Goal: Navigation & Orientation: Find specific page/section

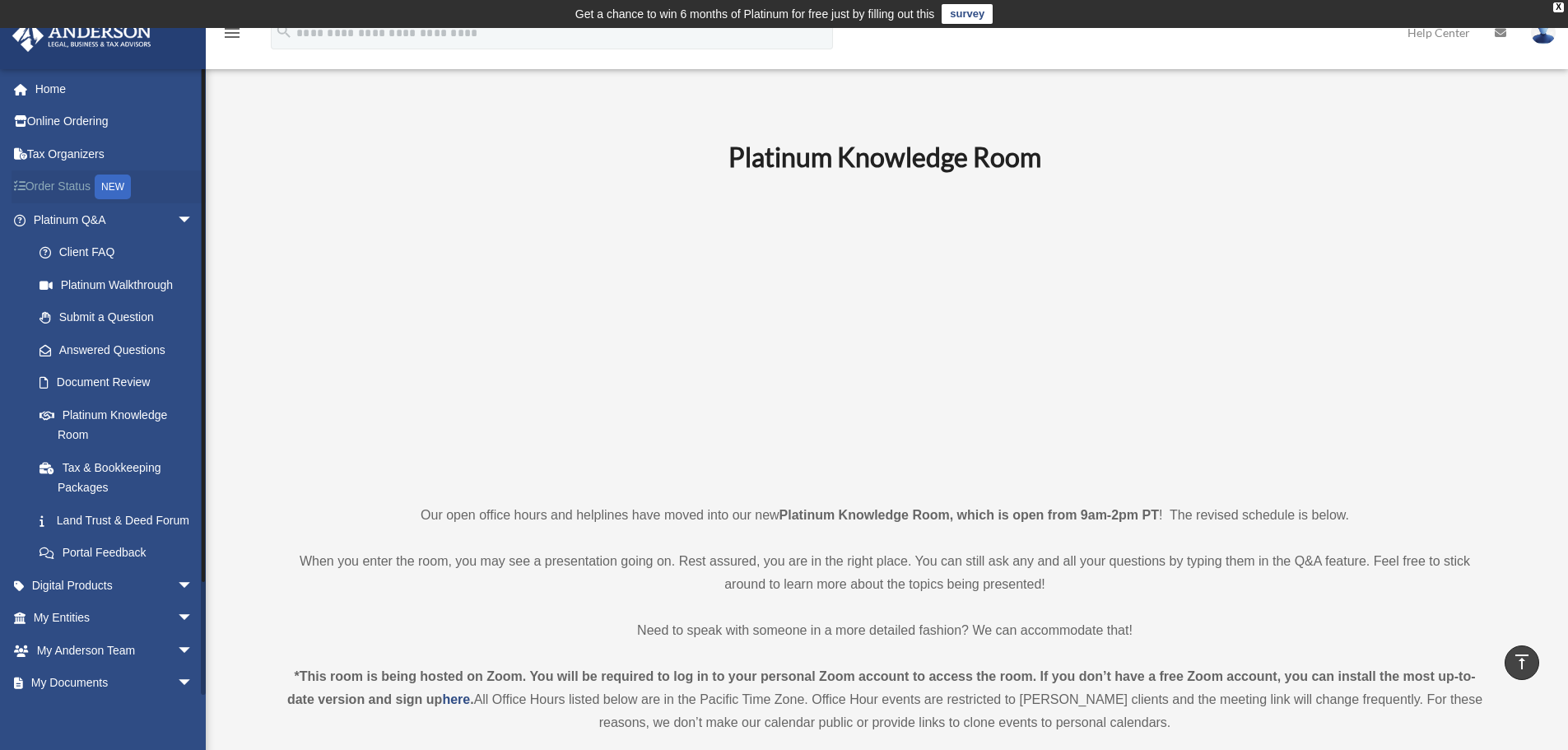
scroll to position [521, 0]
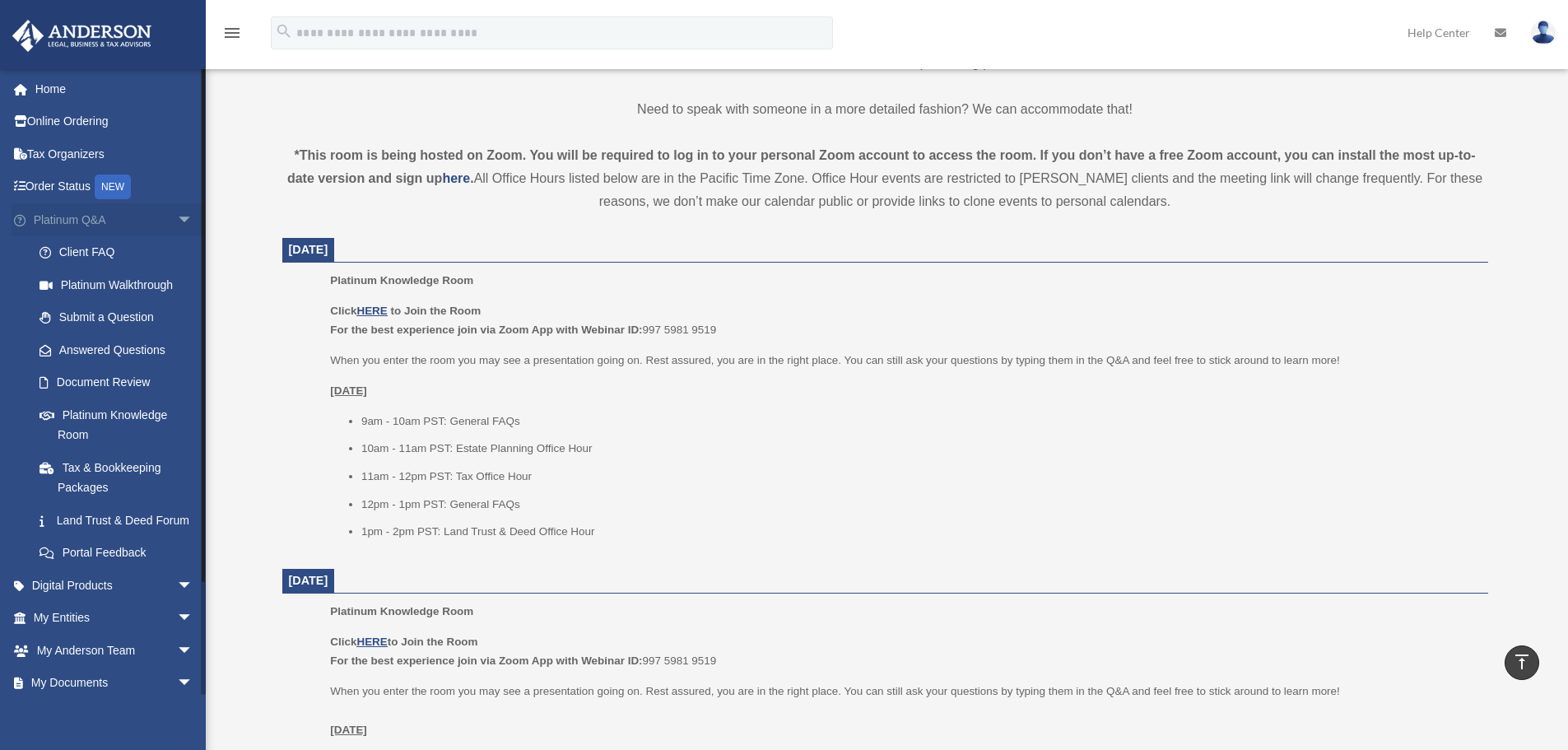
click at [79, 227] on link "Platinum Q&A arrow_drop_down" at bounding box center [114, 220] width 206 height 33
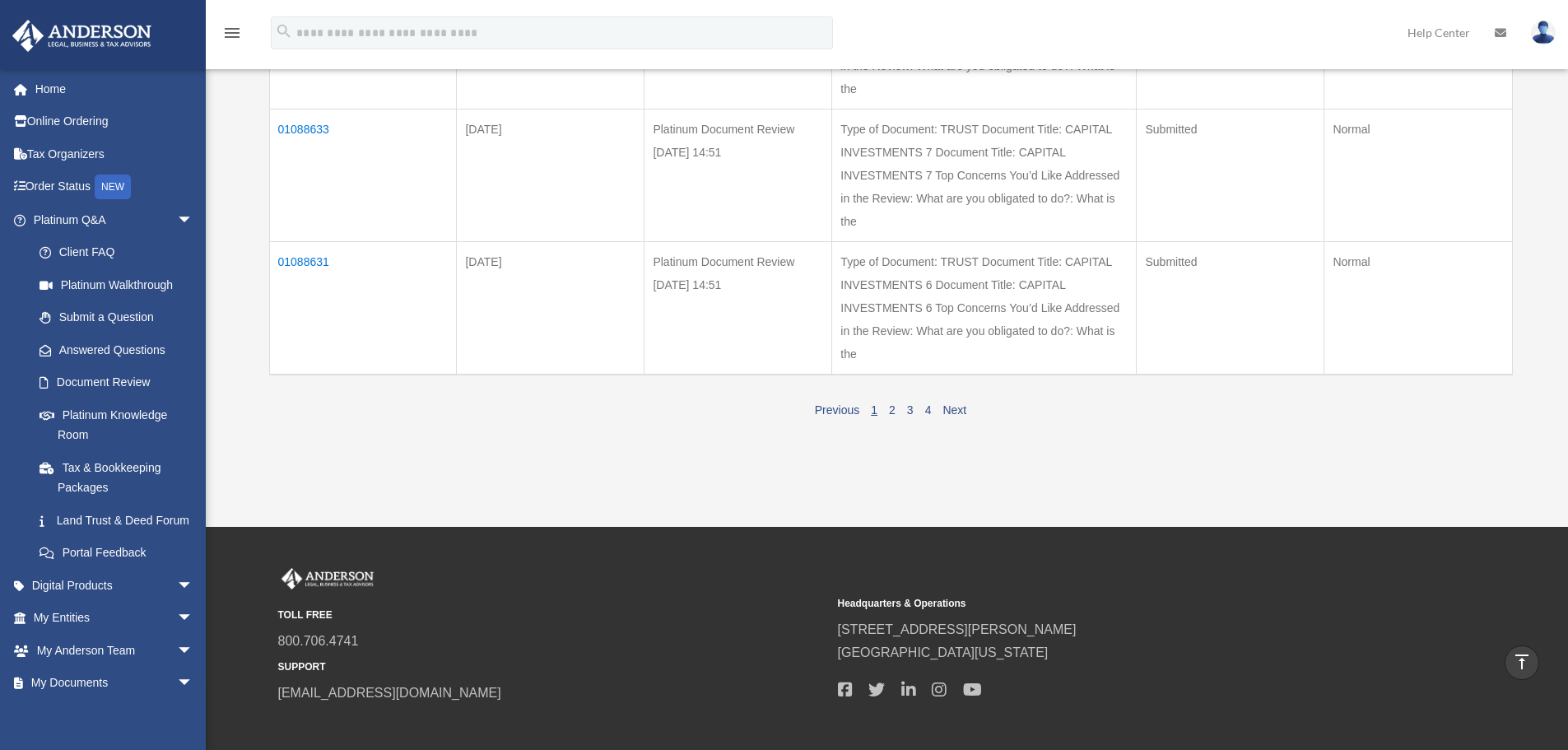
scroll to position [1314, 0]
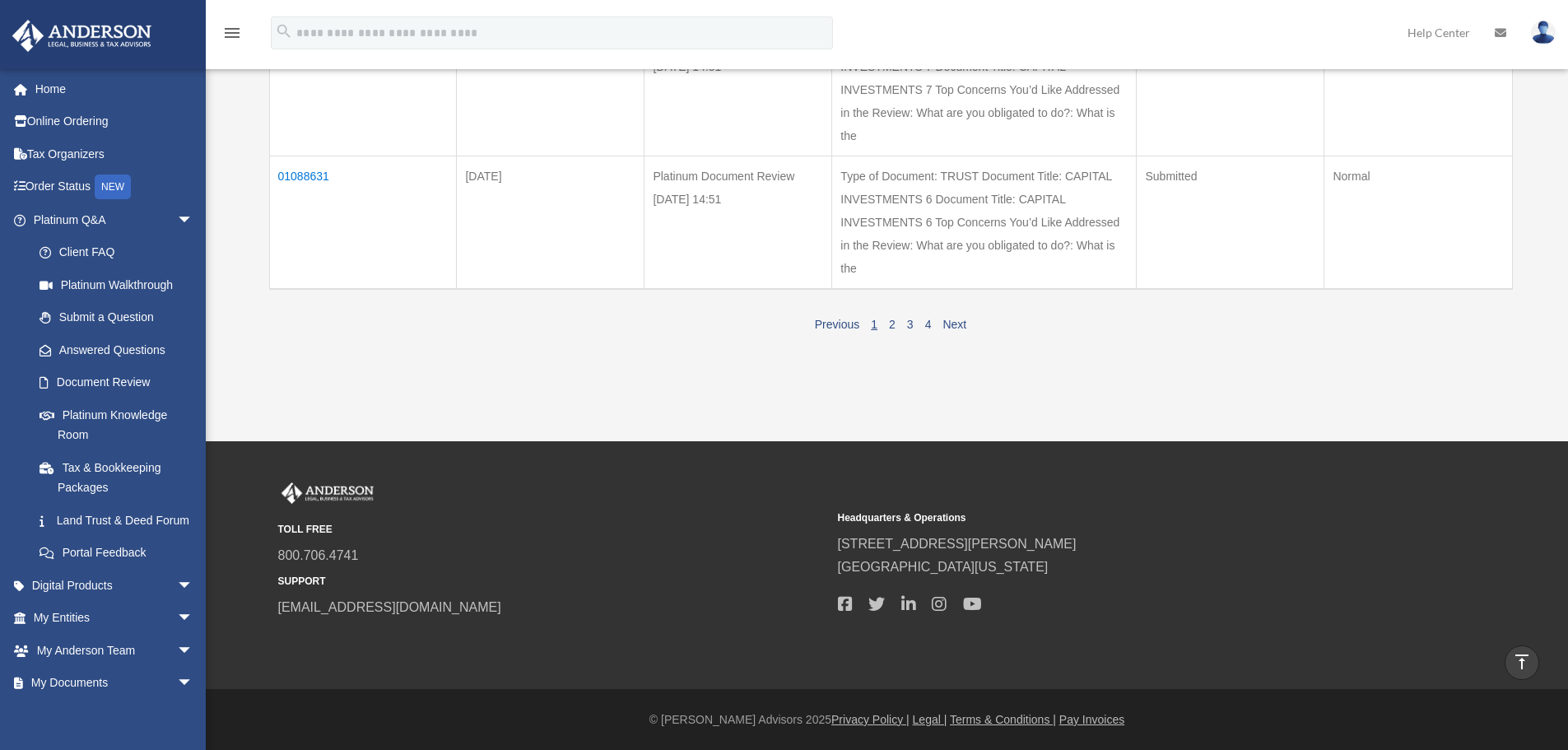
click at [884, 328] on span "1 2 3 4" at bounding box center [901, 324] width 72 height 14
click at [889, 327] on link "2" at bounding box center [893, 324] width 7 height 13
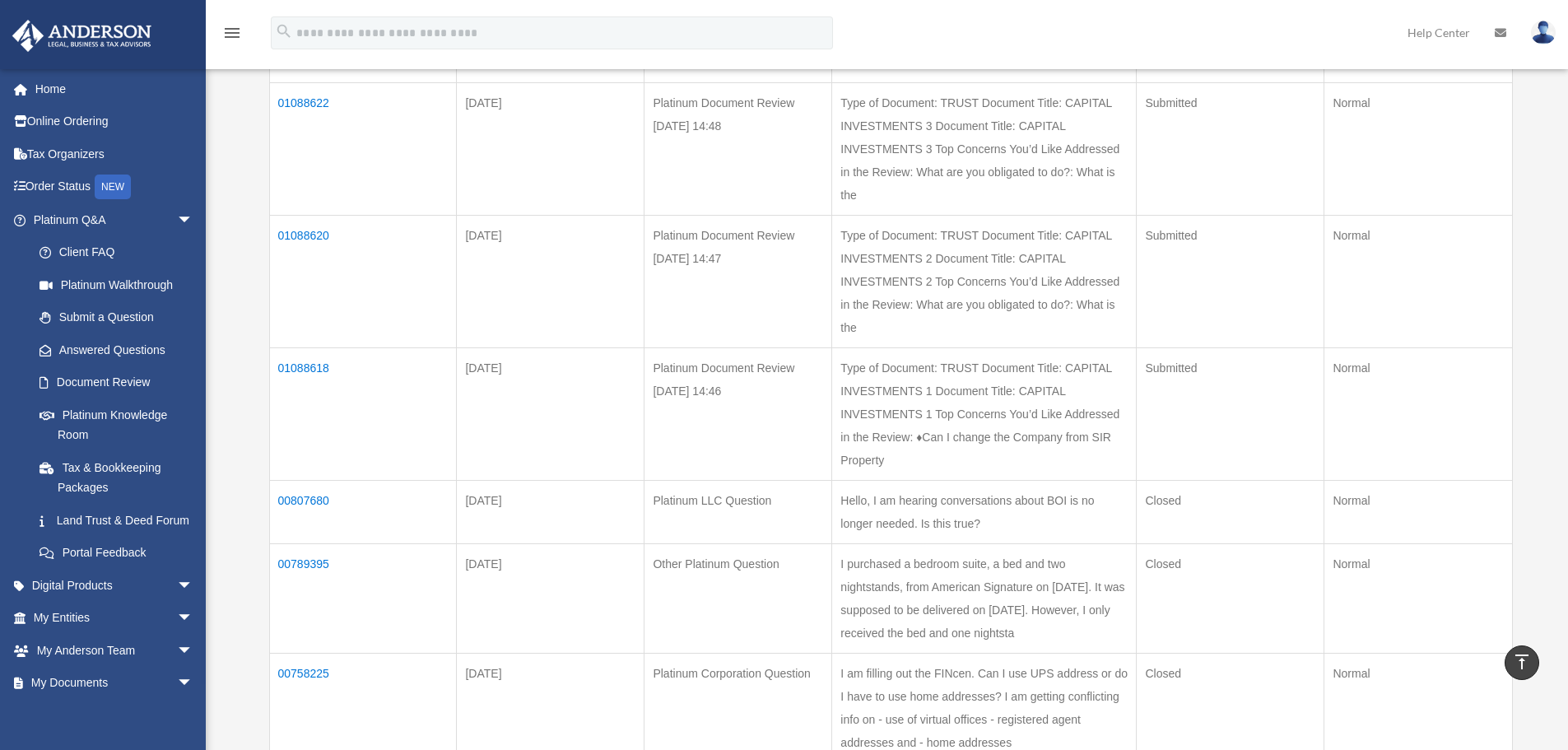
scroll to position [526, 0]
click at [55, 97] on link "Home" at bounding box center [114, 89] width 206 height 33
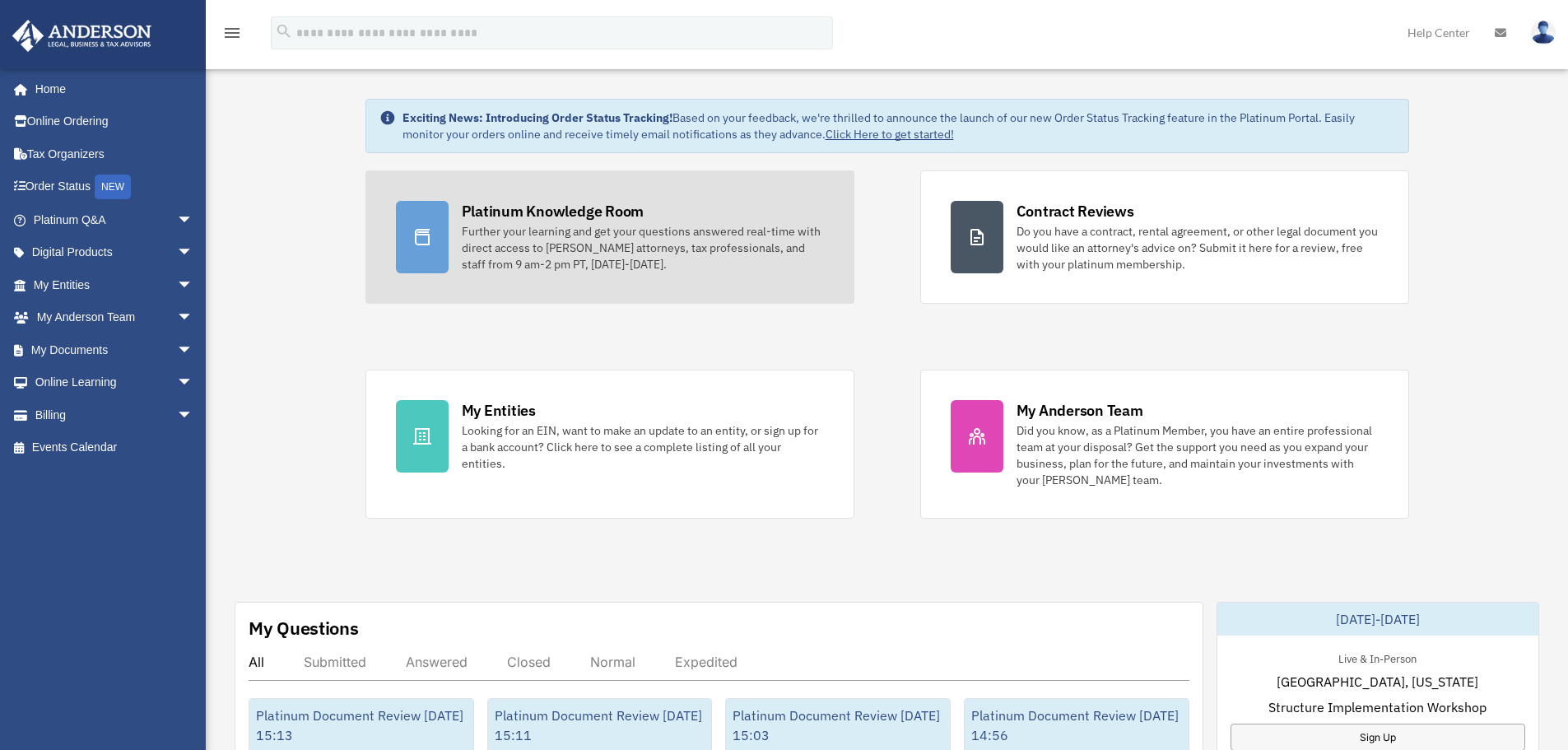
scroll to position [82, 0]
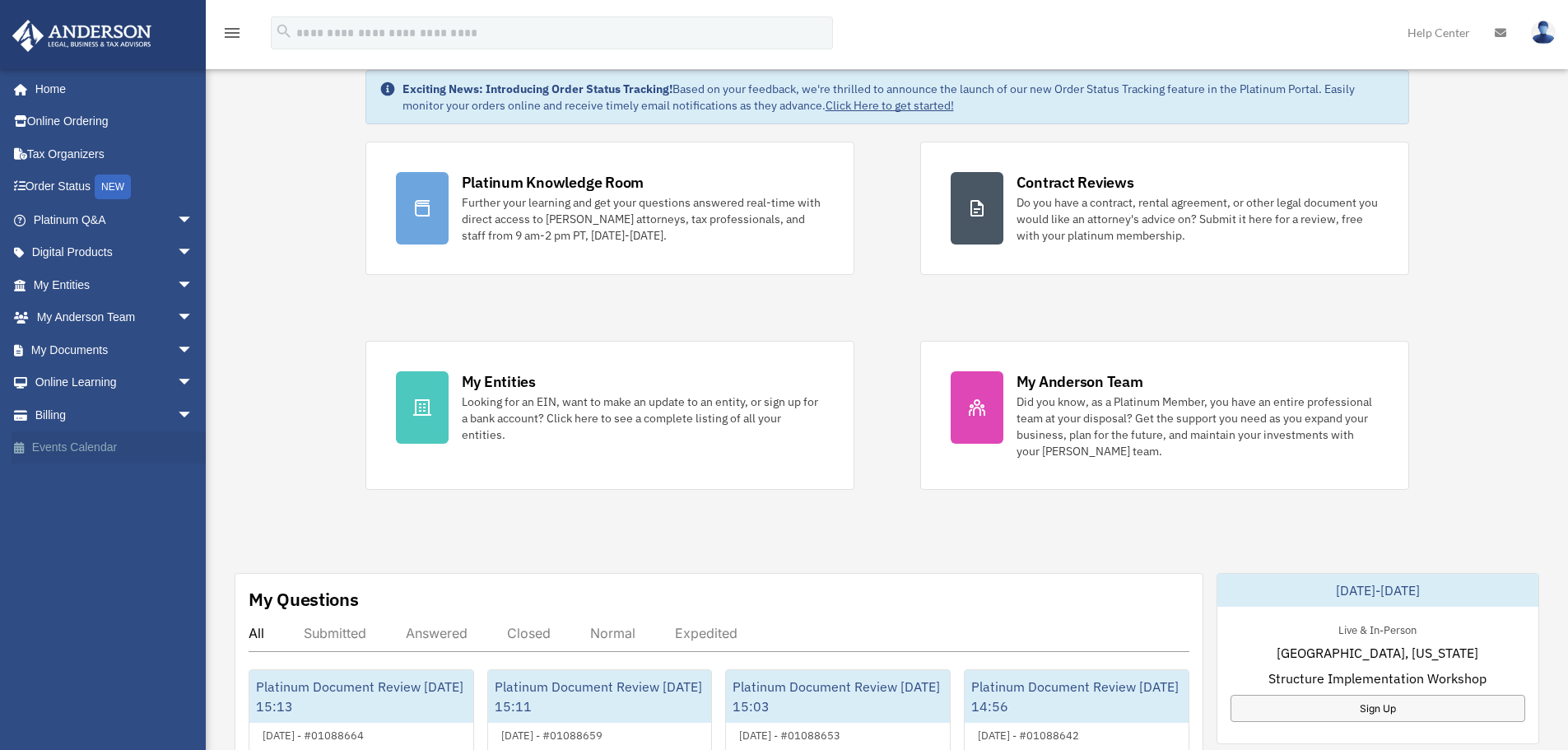
click at [68, 447] on link "Events Calendar" at bounding box center [114, 448] width 206 height 33
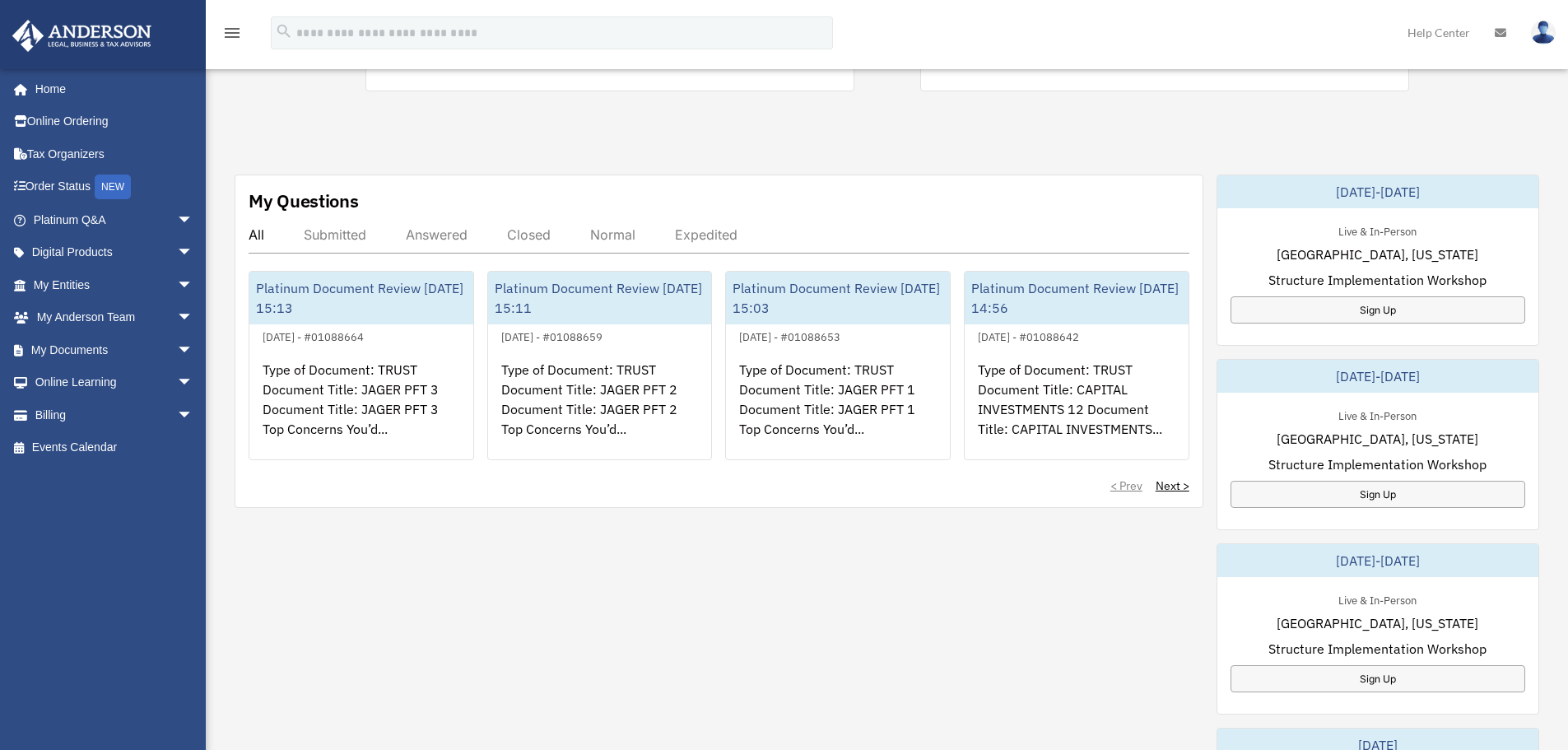
scroll to position [494, 0]
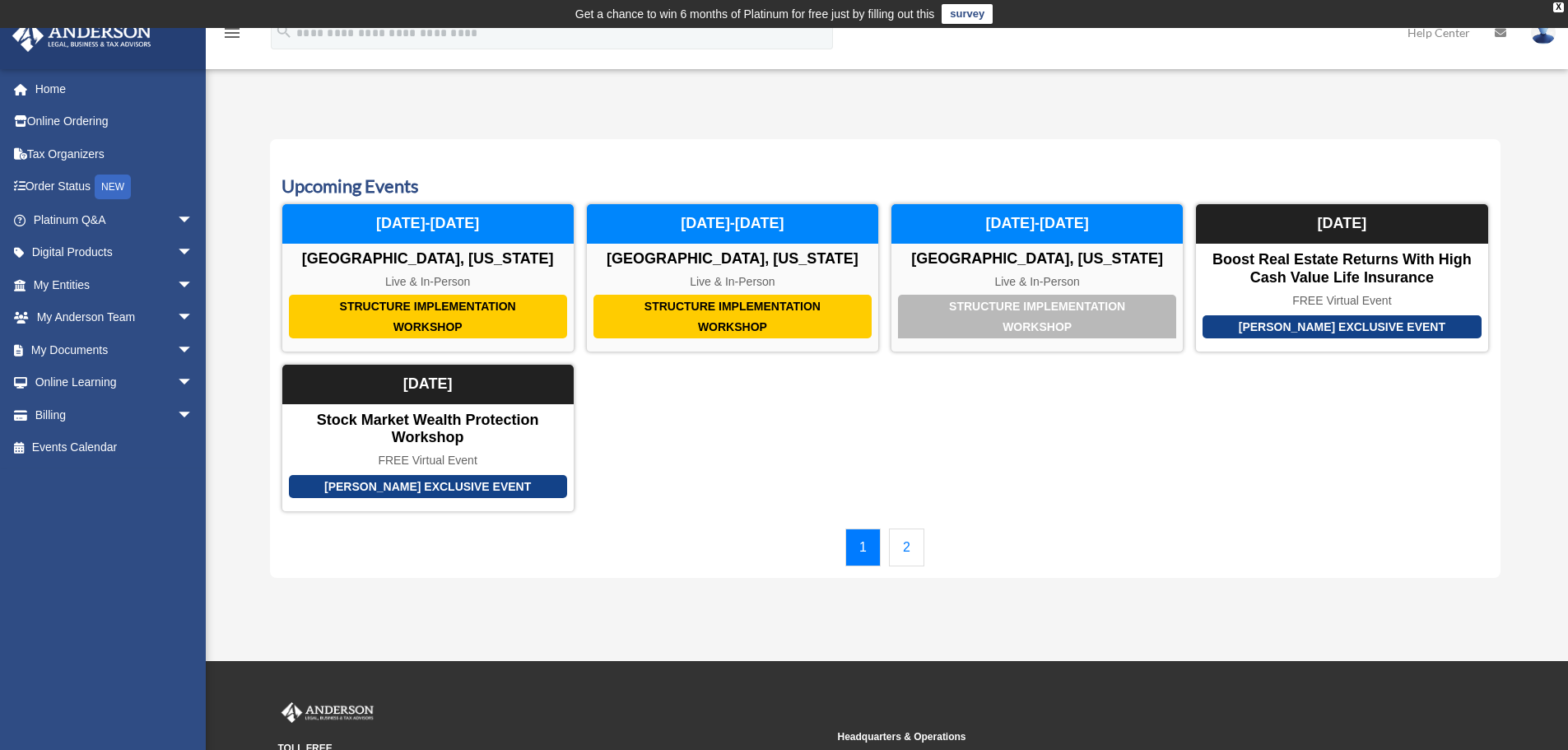
click at [911, 546] on link "2" at bounding box center [907, 548] width 36 height 38
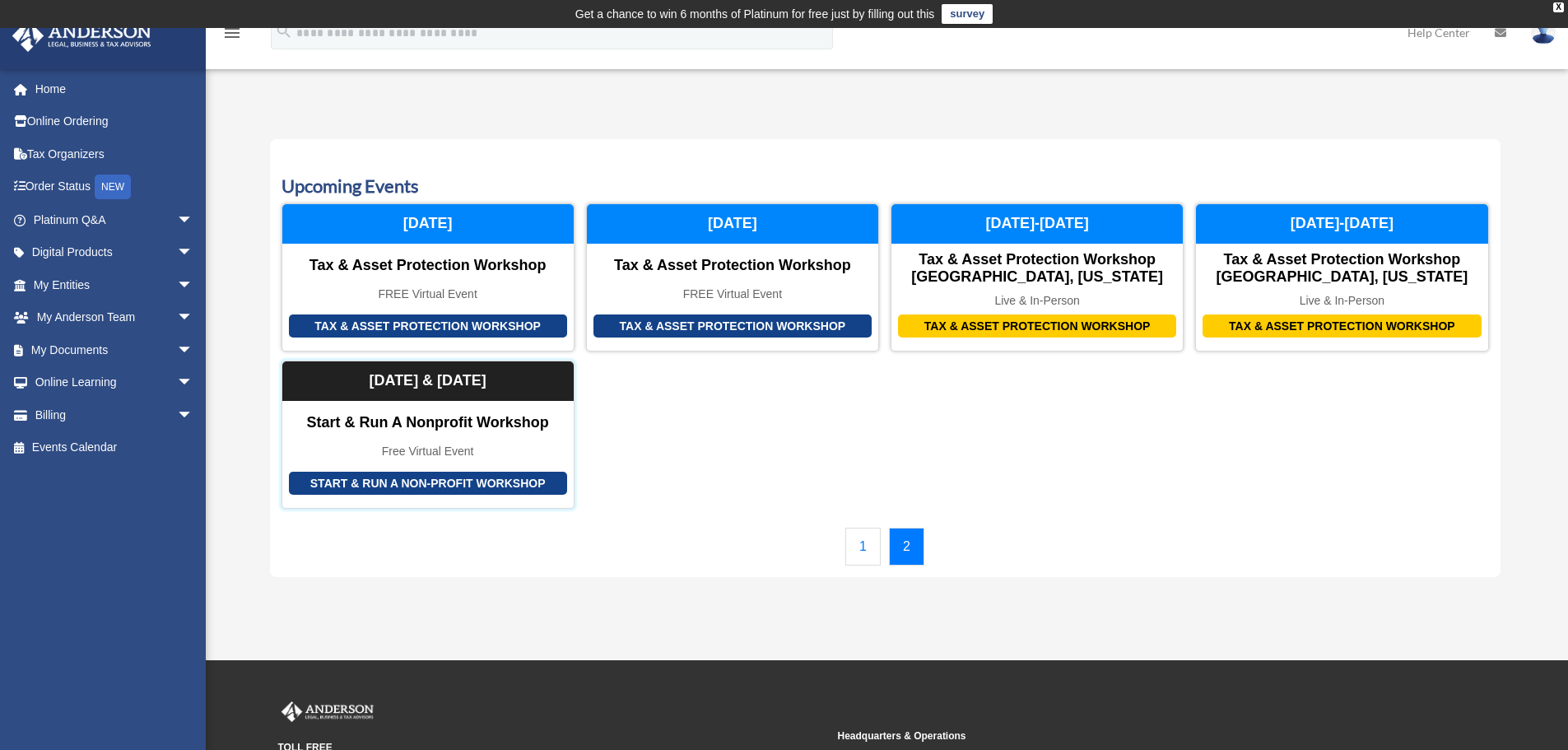
click at [435, 492] on div "Start & Run a Non-Profit Workshop" at bounding box center [427, 484] width 278 height 24
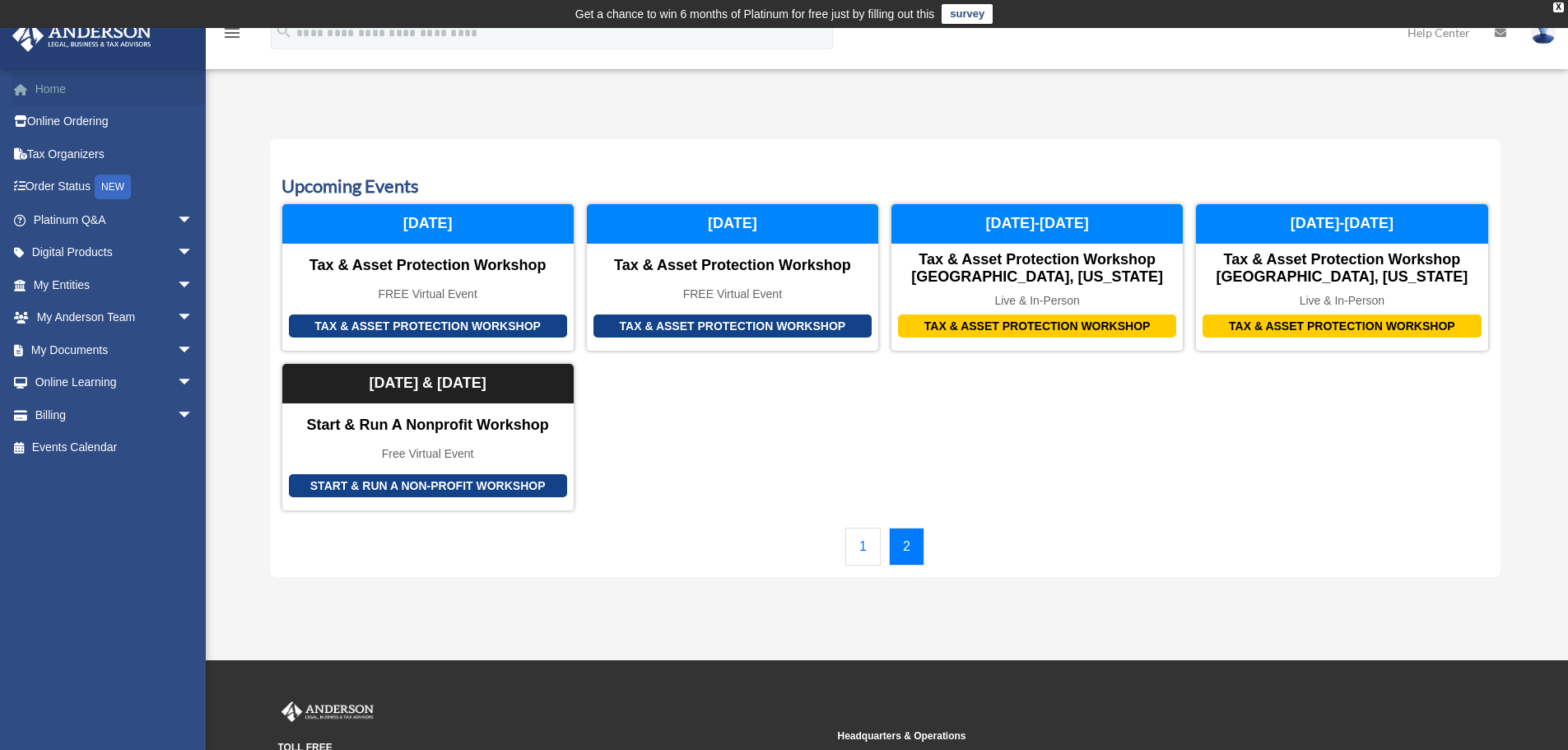
click at [42, 90] on link "Home" at bounding box center [114, 89] width 206 height 33
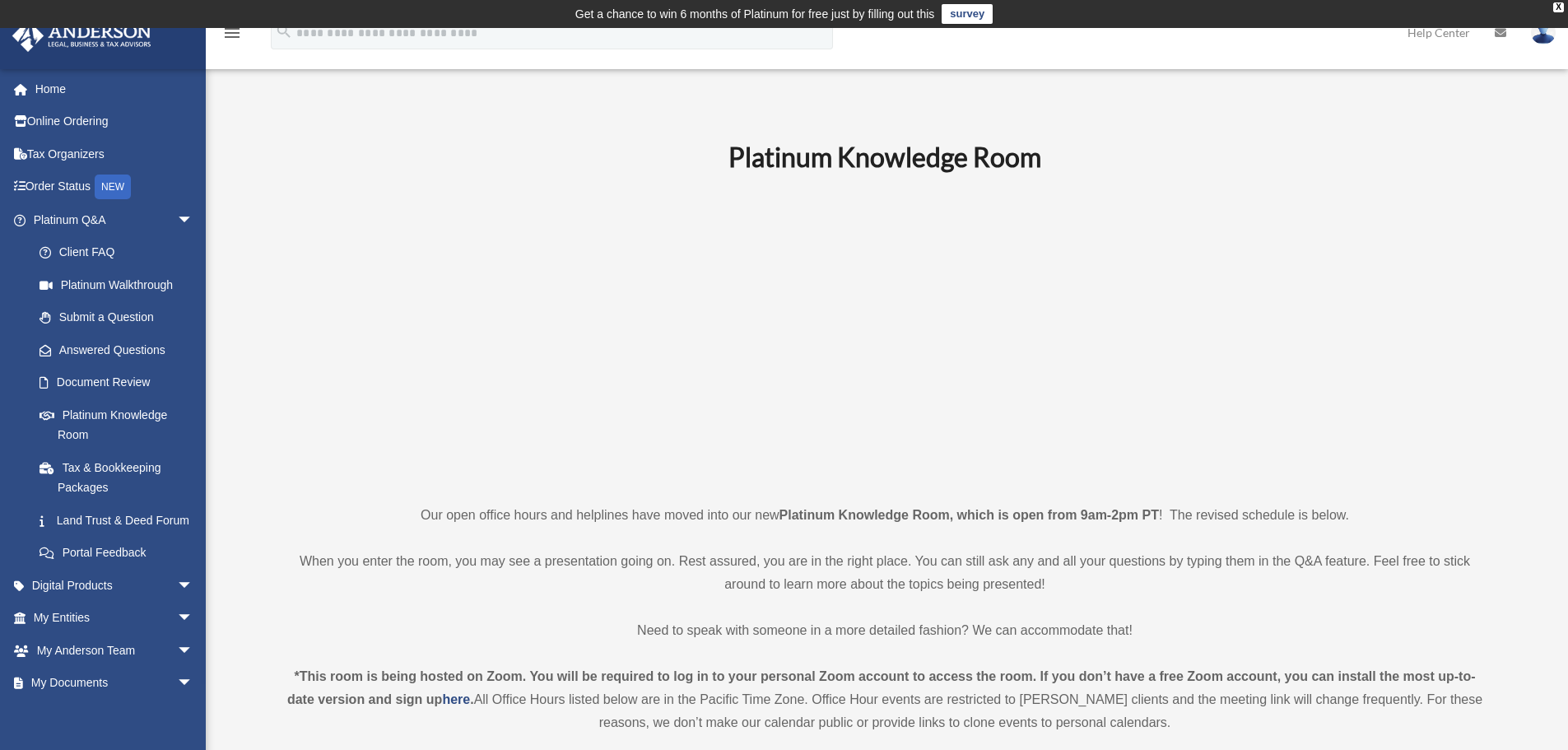
scroll to position [82, 0]
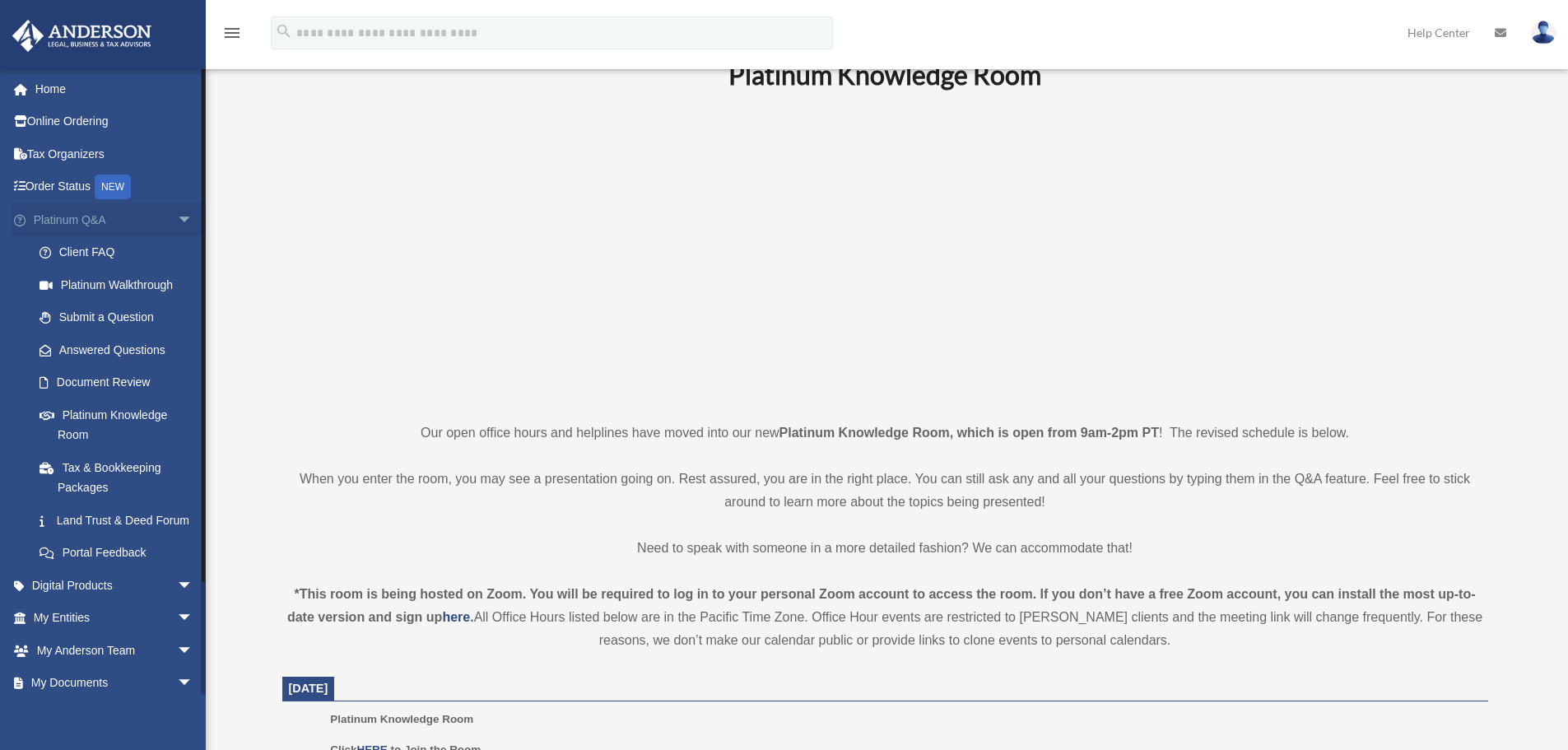
click at [71, 222] on link "Platinum Q&A arrow_drop_down" at bounding box center [114, 220] width 206 height 33
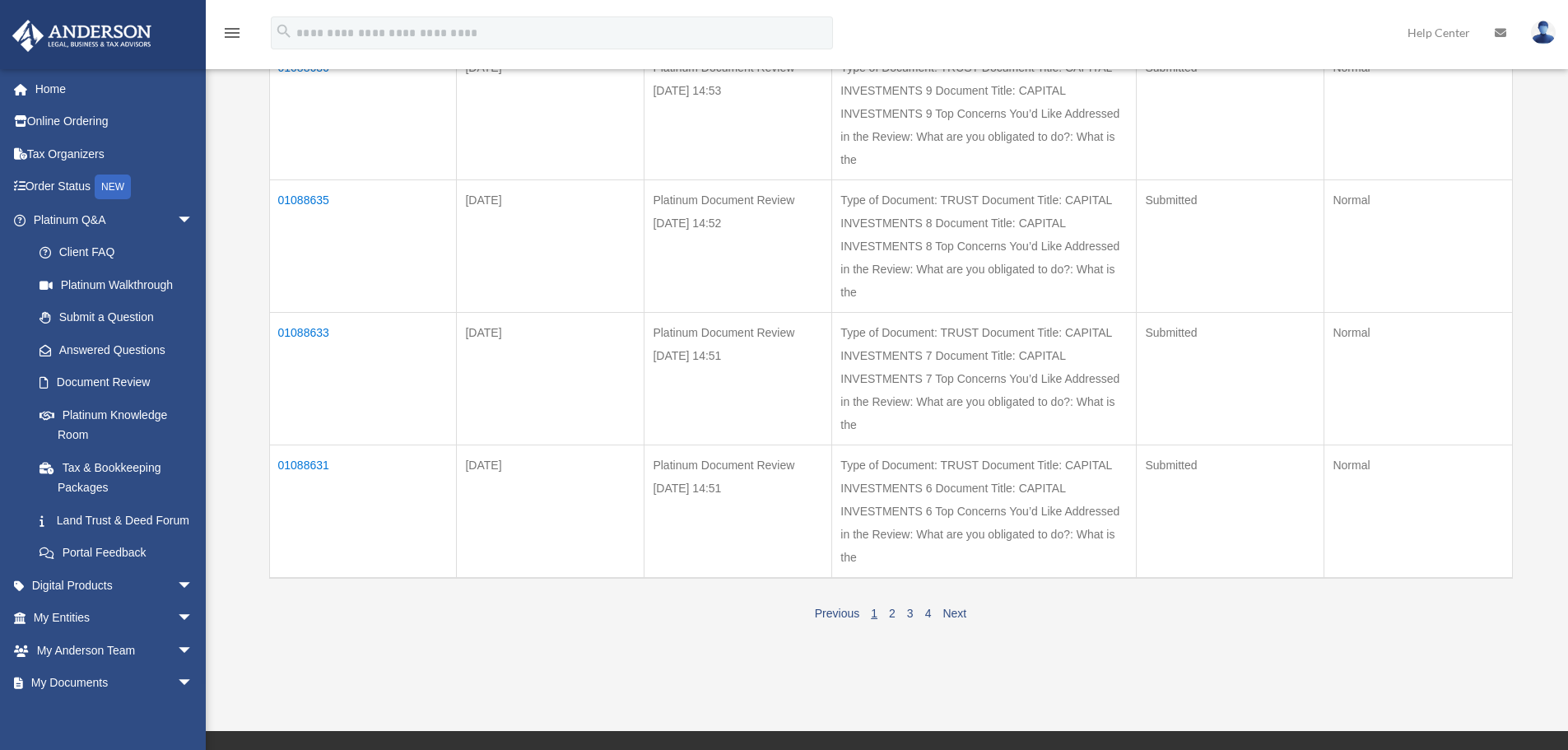
scroll to position [1099, 0]
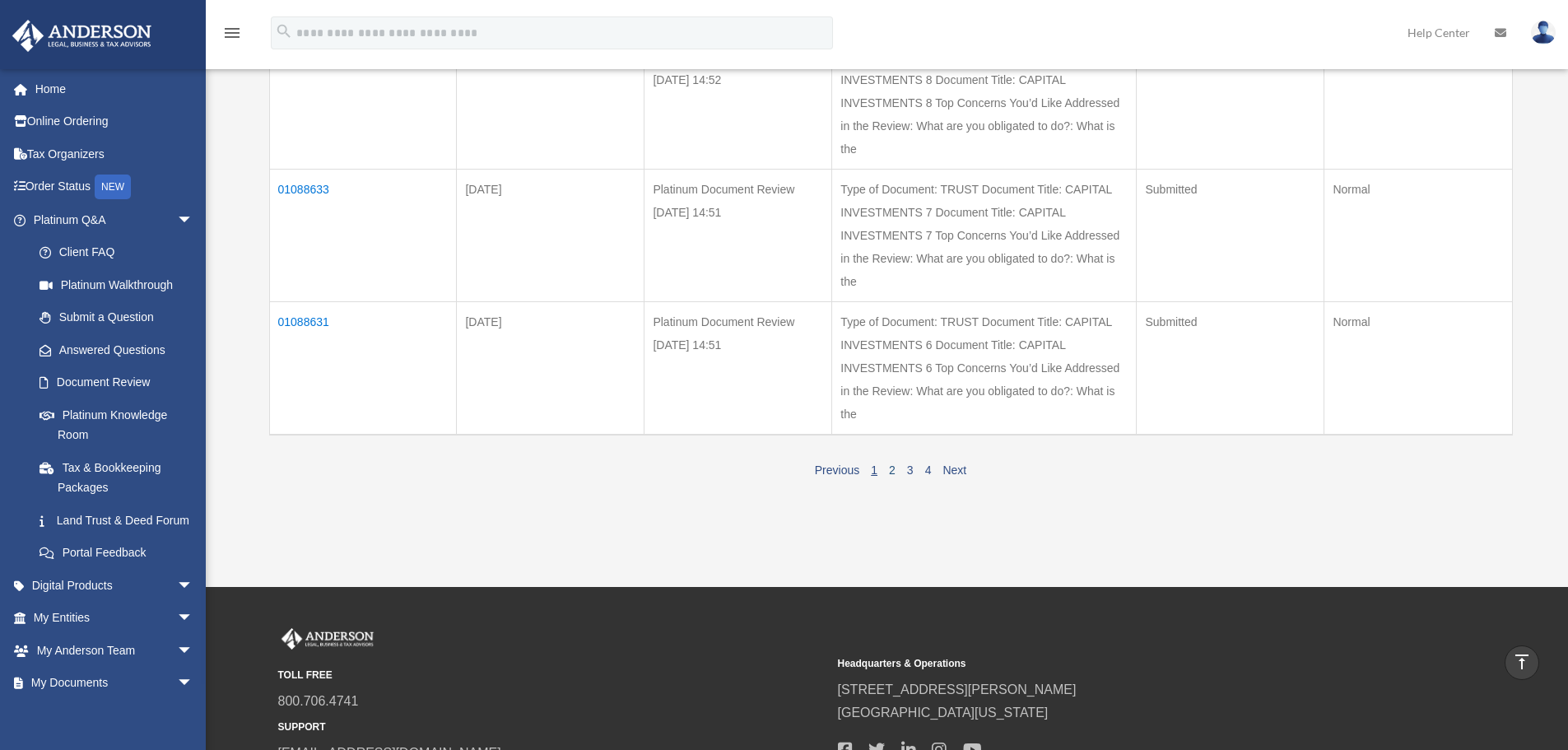
click at [890, 477] on link "2" at bounding box center [893, 470] width 7 height 13
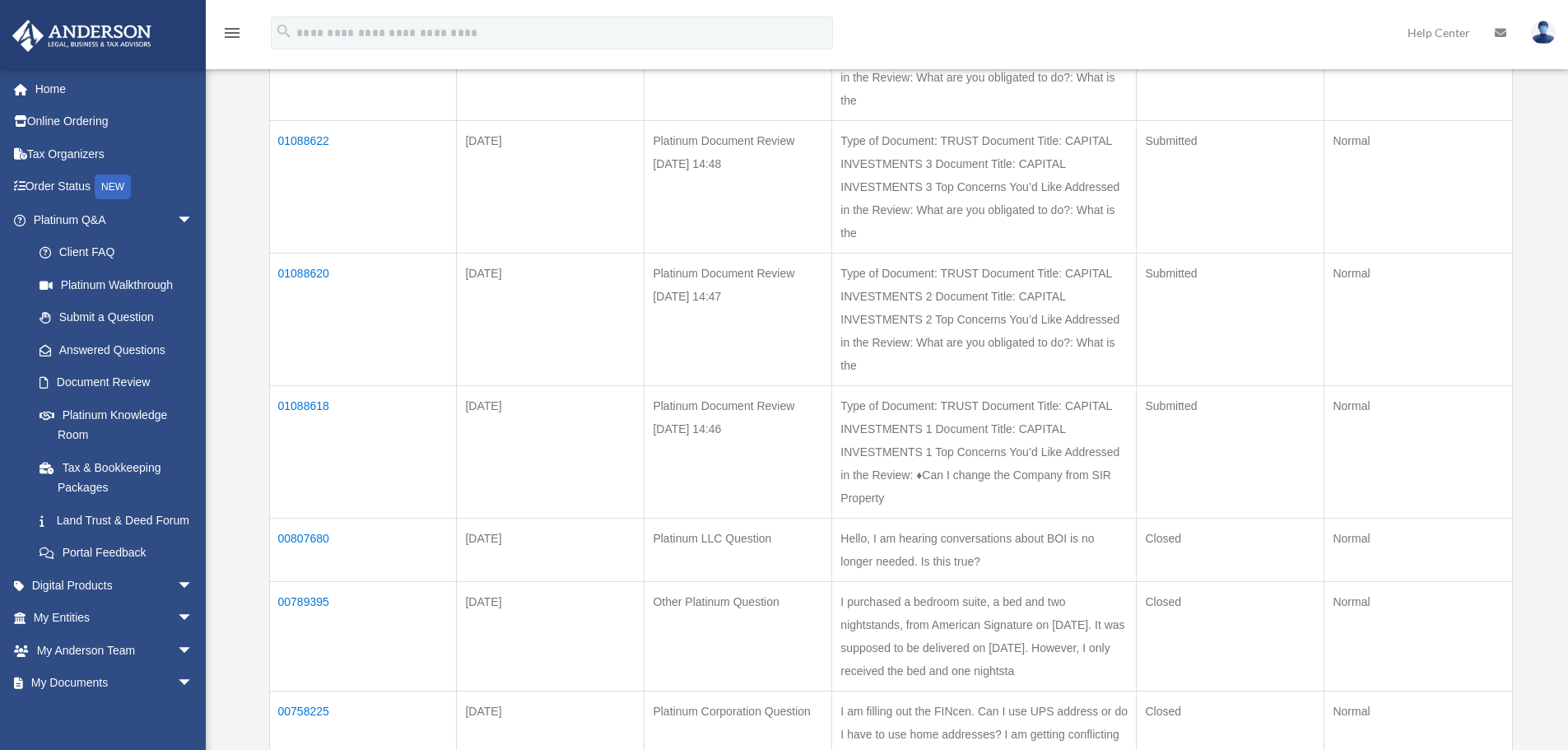
scroll to position [523, 0]
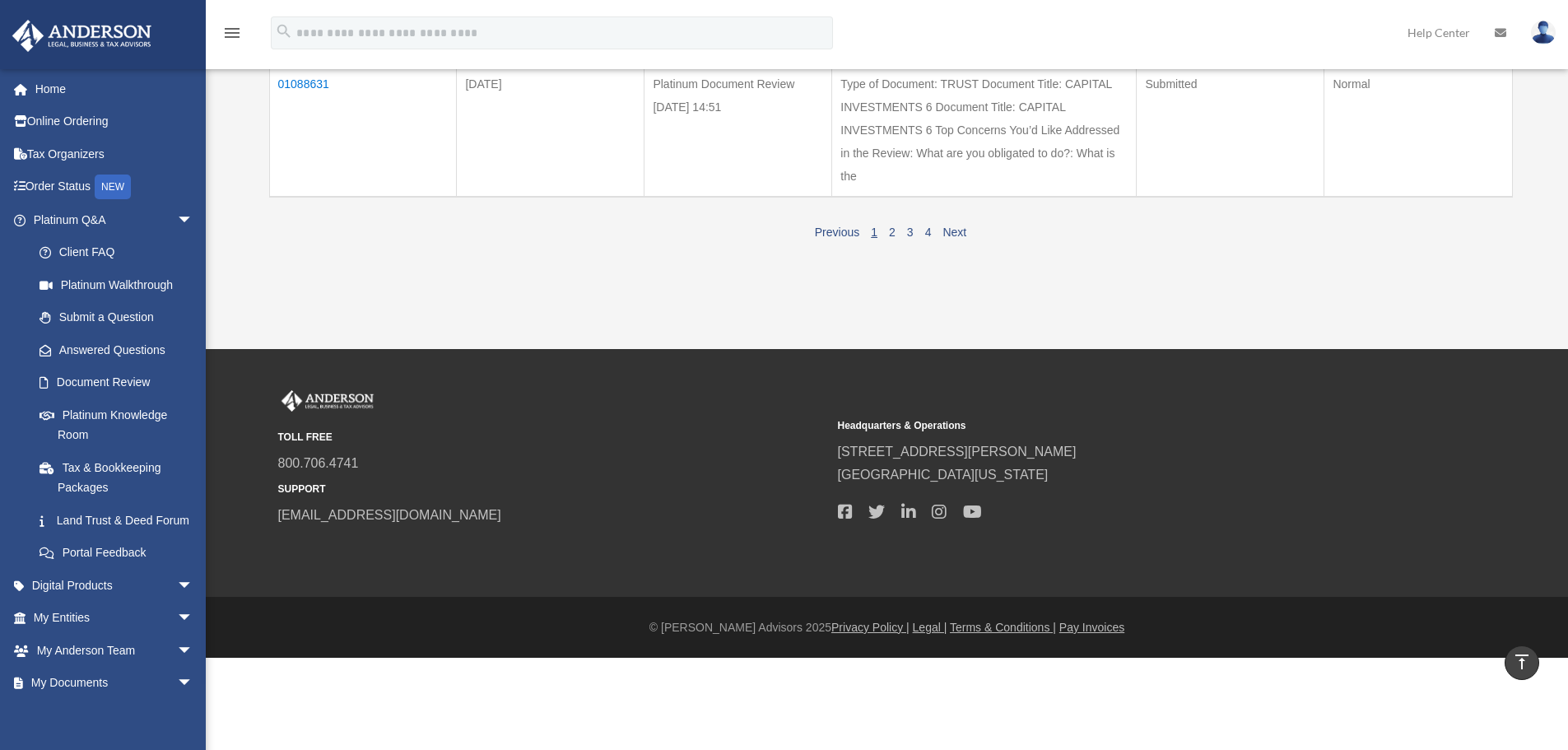
scroll to position [1314, 0]
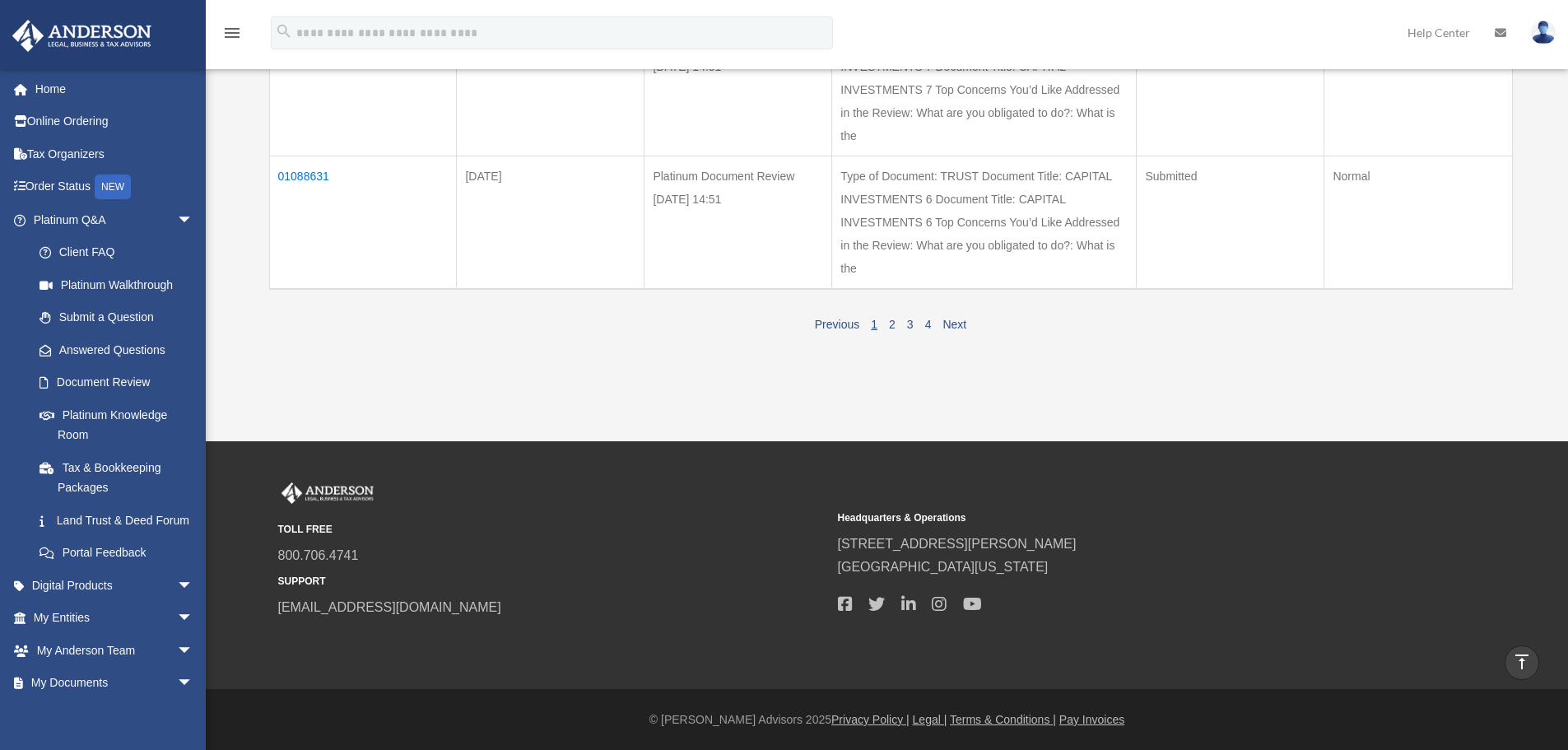
click at [884, 323] on span "1 2 3 4" at bounding box center [901, 324] width 72 height 14
click at [889, 331] on link "2" at bounding box center [893, 324] width 7 height 13
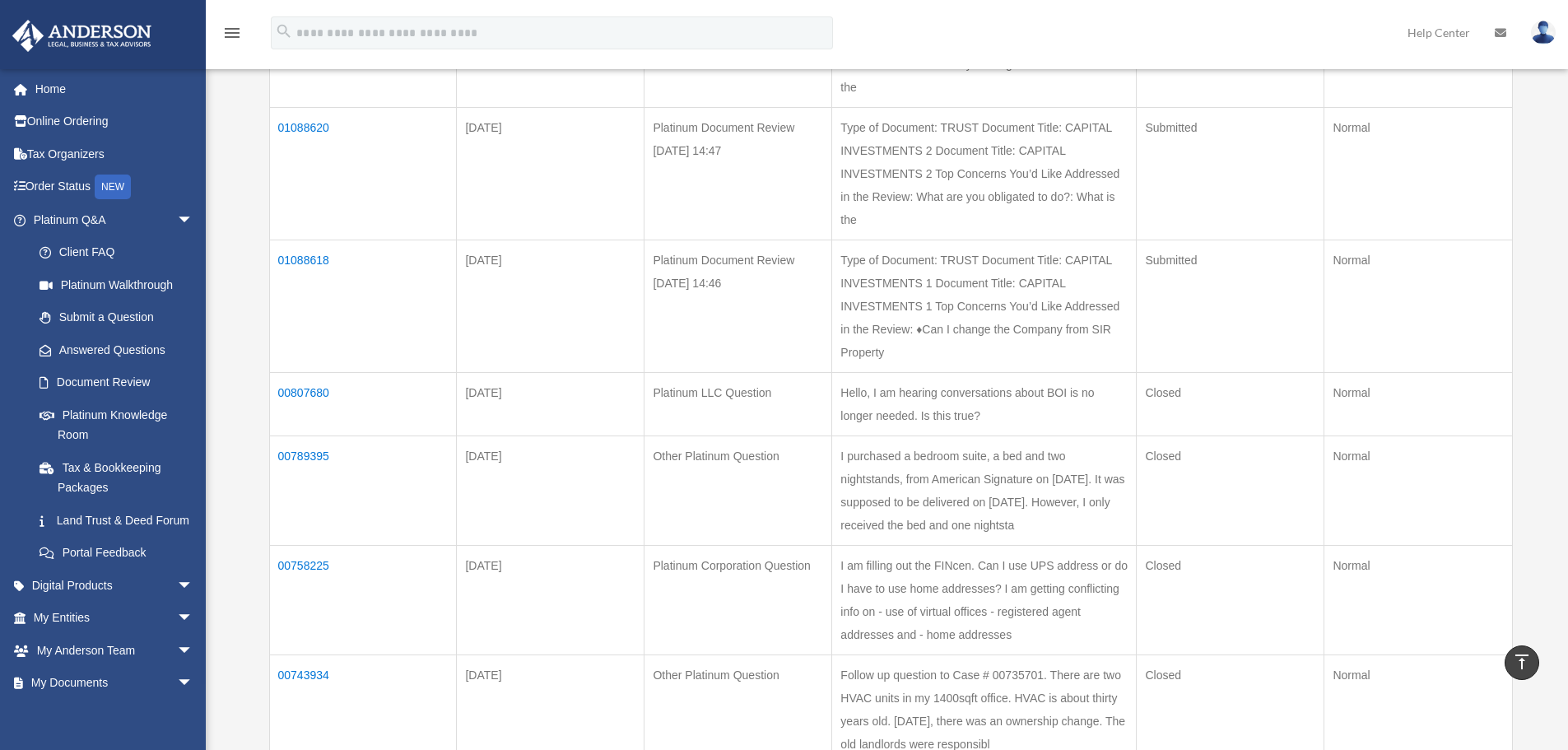
scroll to position [609, 0]
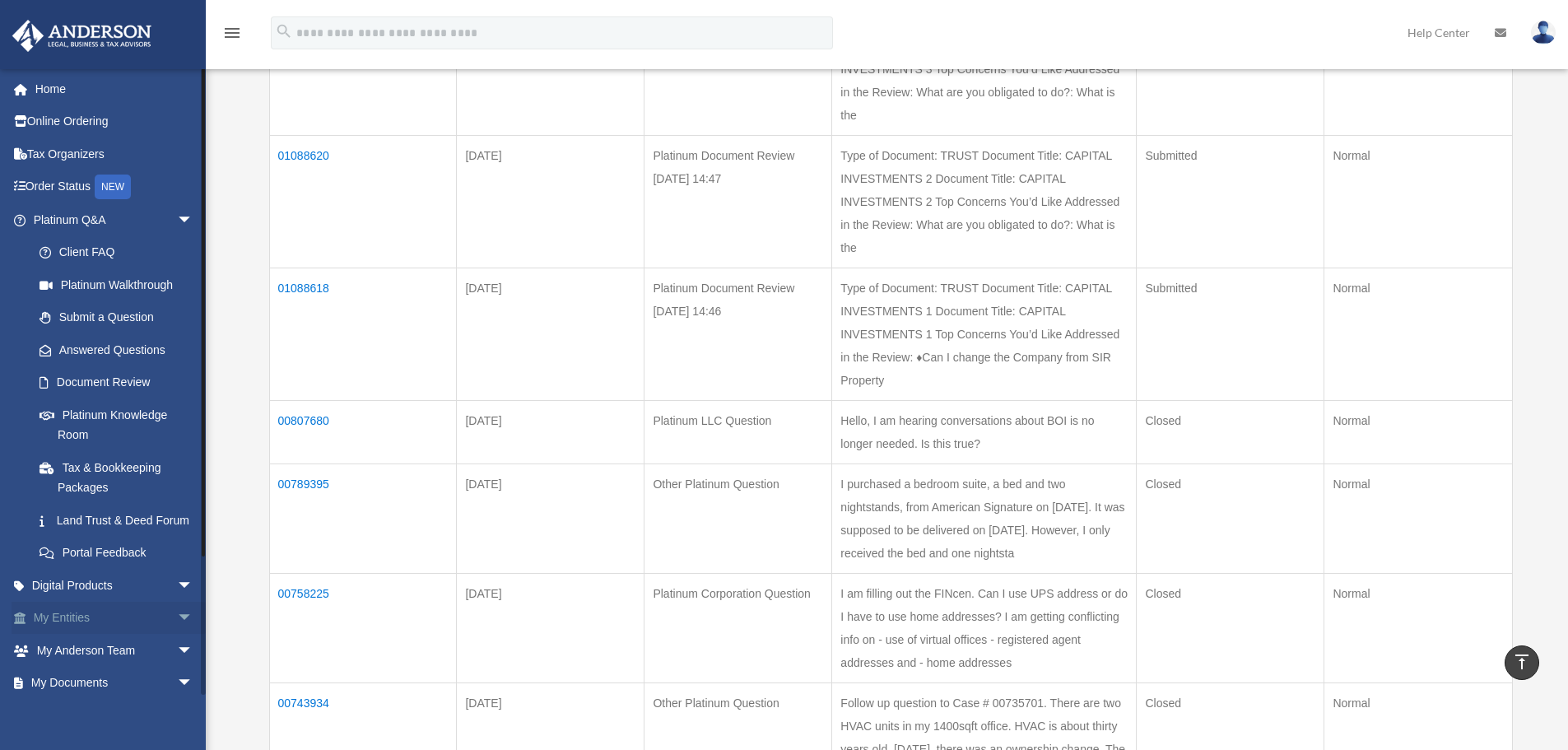
click at [74, 635] on link "My Entities arrow_drop_down" at bounding box center [114, 618] width 206 height 33
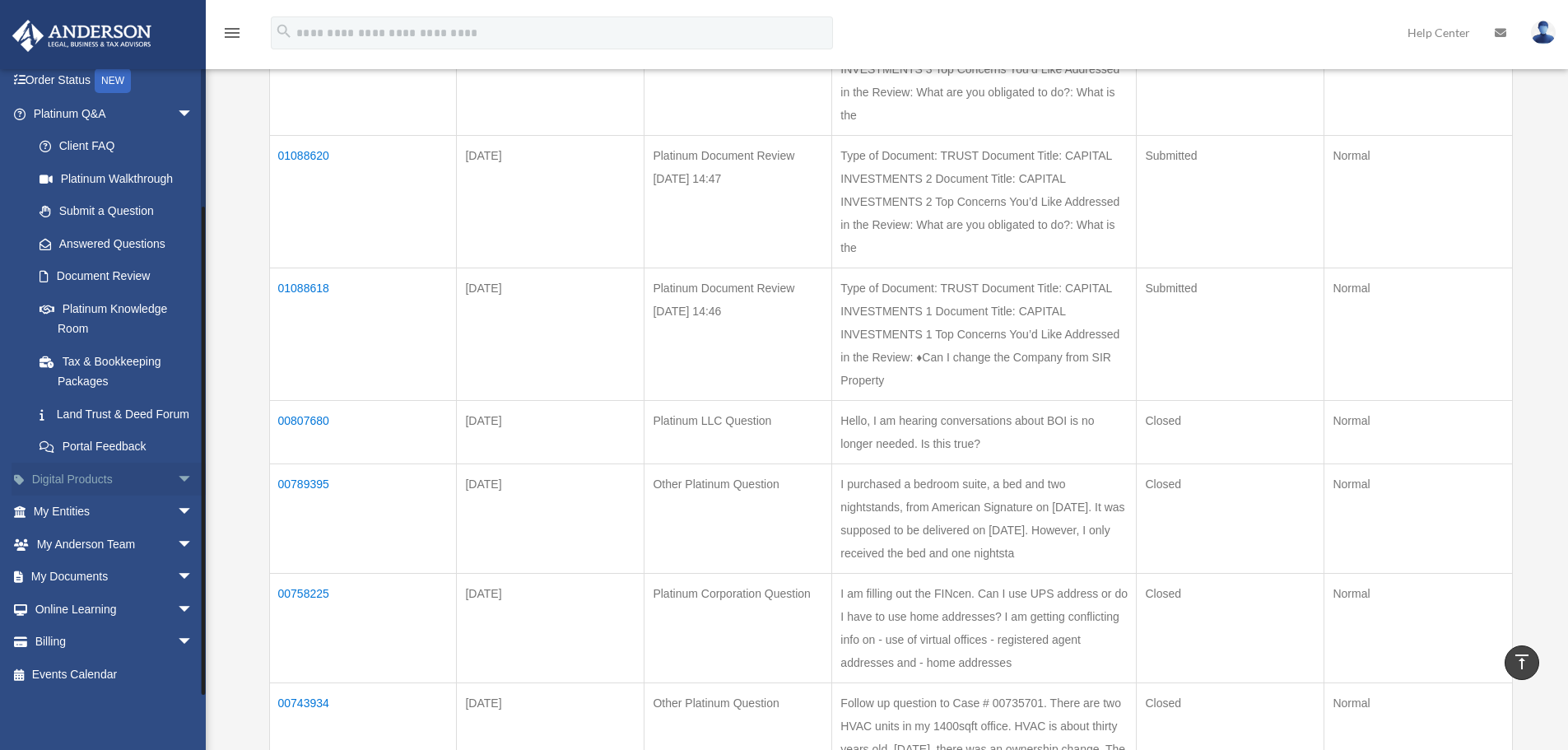
scroll to position [166, 0]
click at [177, 514] on span "arrow_drop_down" at bounding box center [193, 512] width 33 height 34
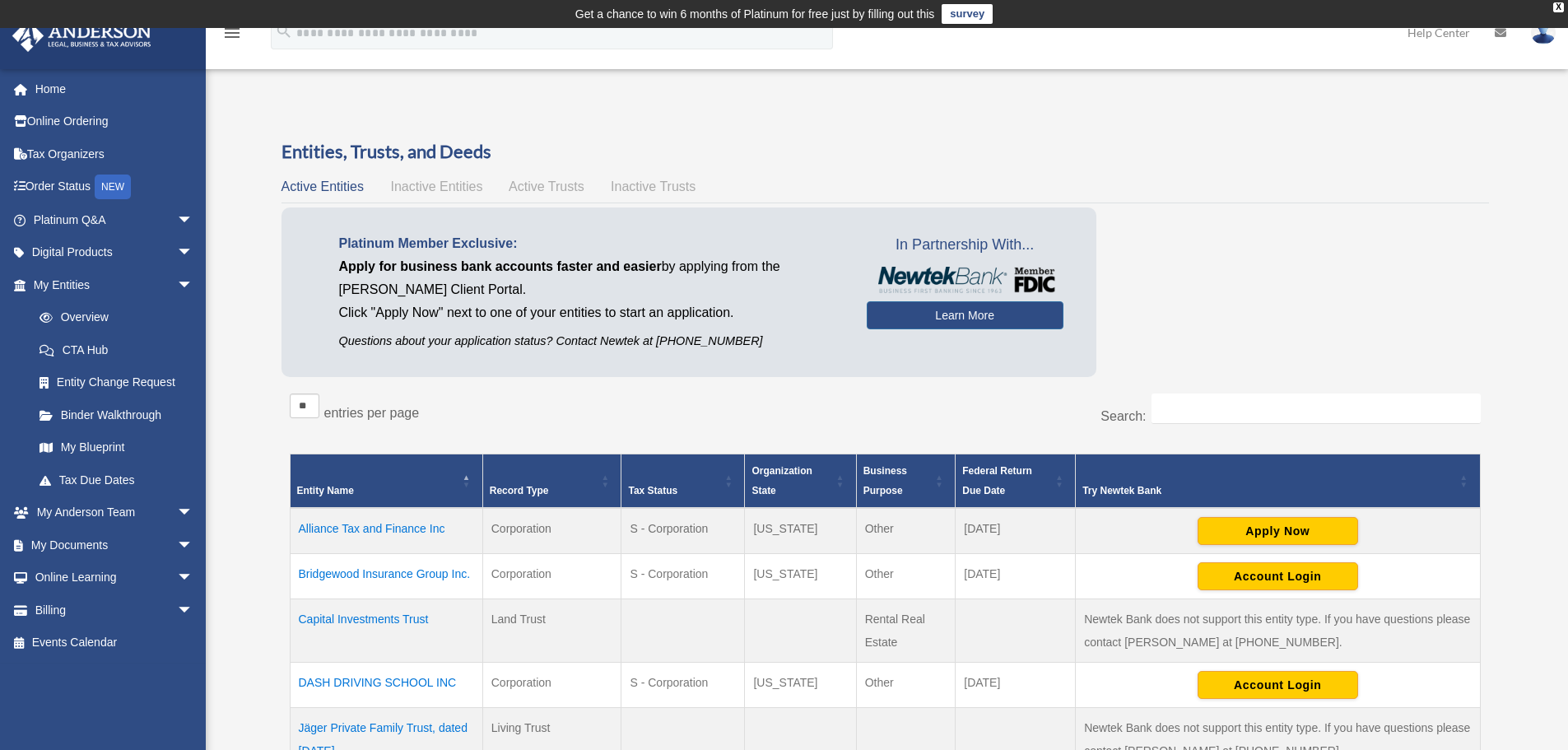
click at [1446, 33] on link "Help Center" at bounding box center [1439, 32] width 88 height 65
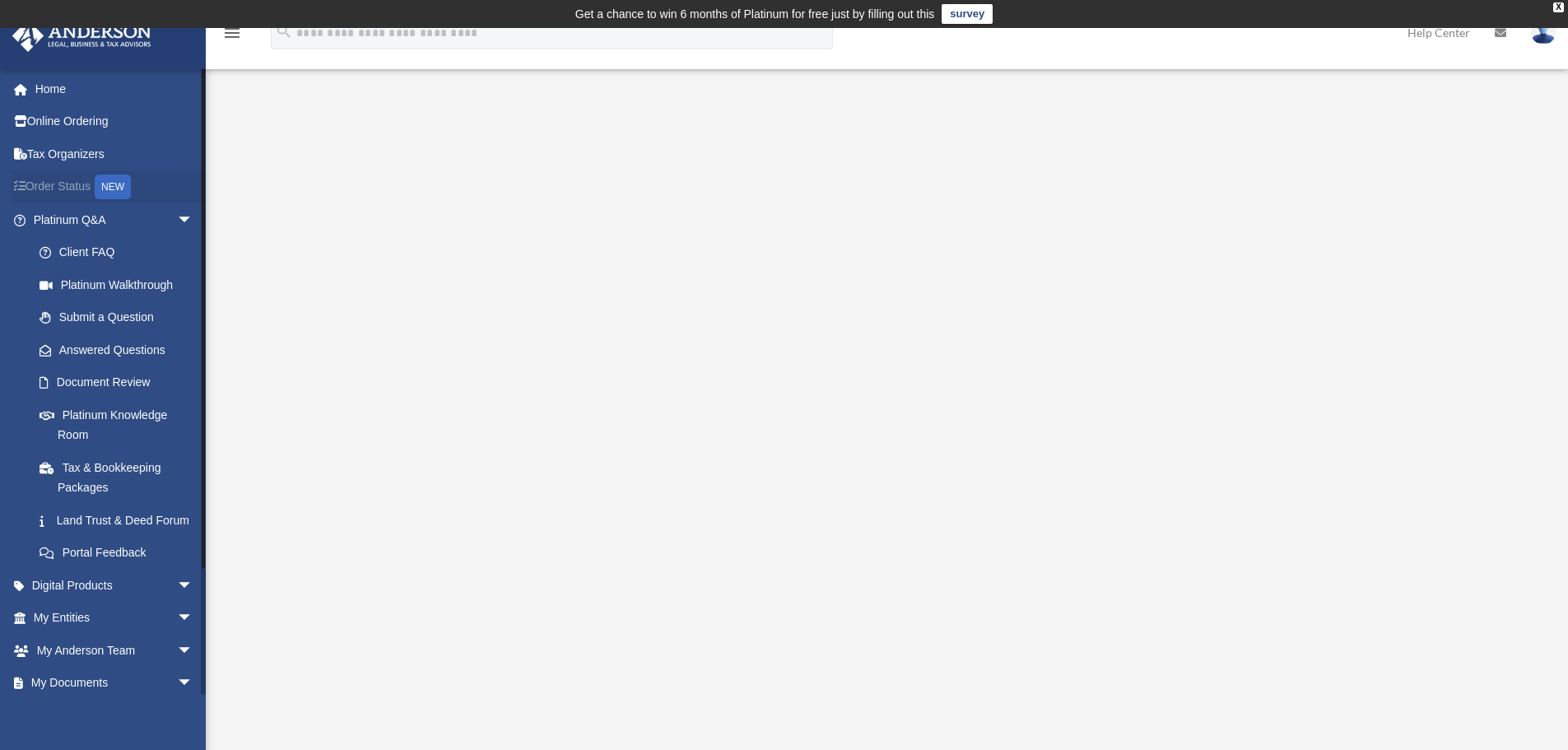
click at [87, 188] on link "Order Status NEW" at bounding box center [114, 187] width 206 height 34
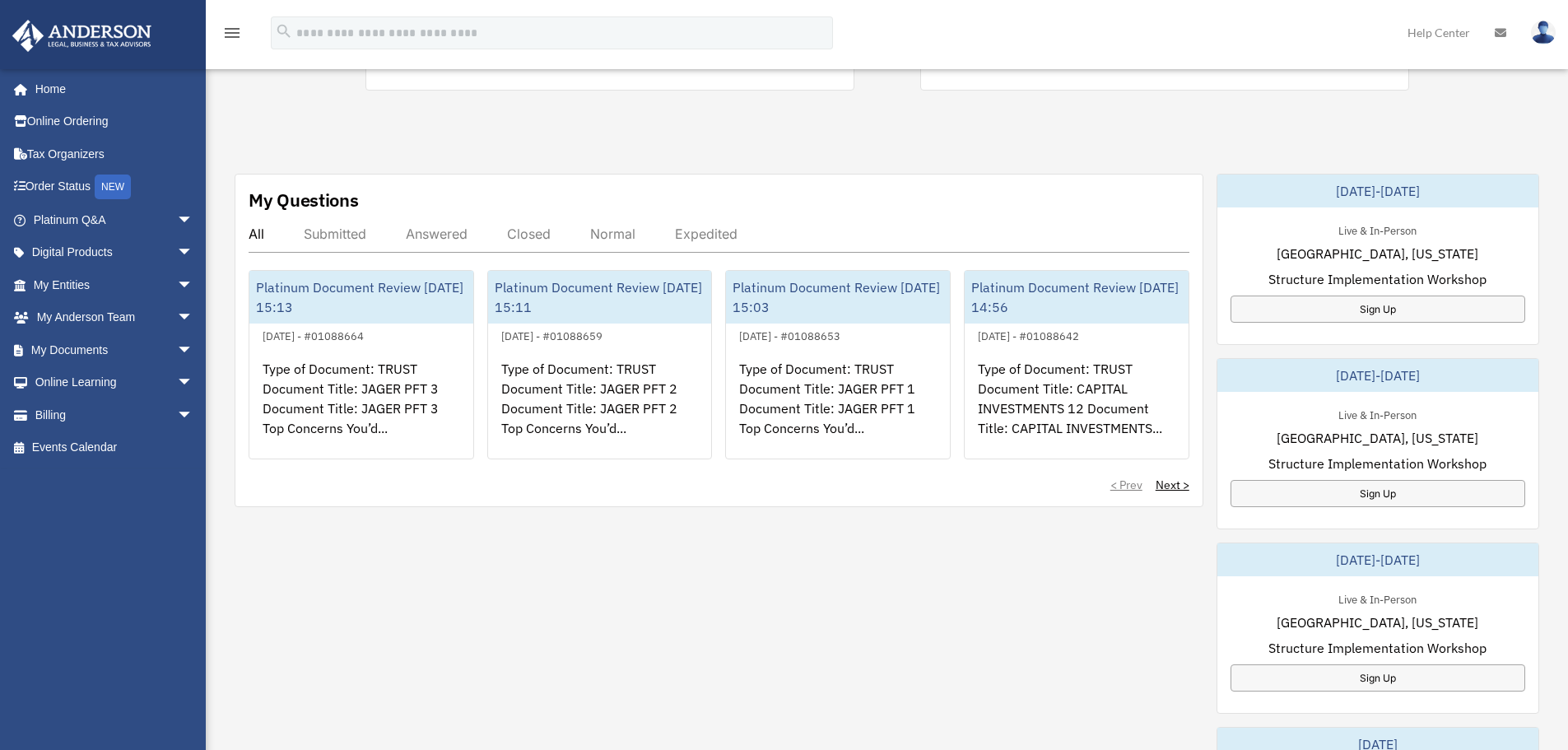
scroll to position [494, 0]
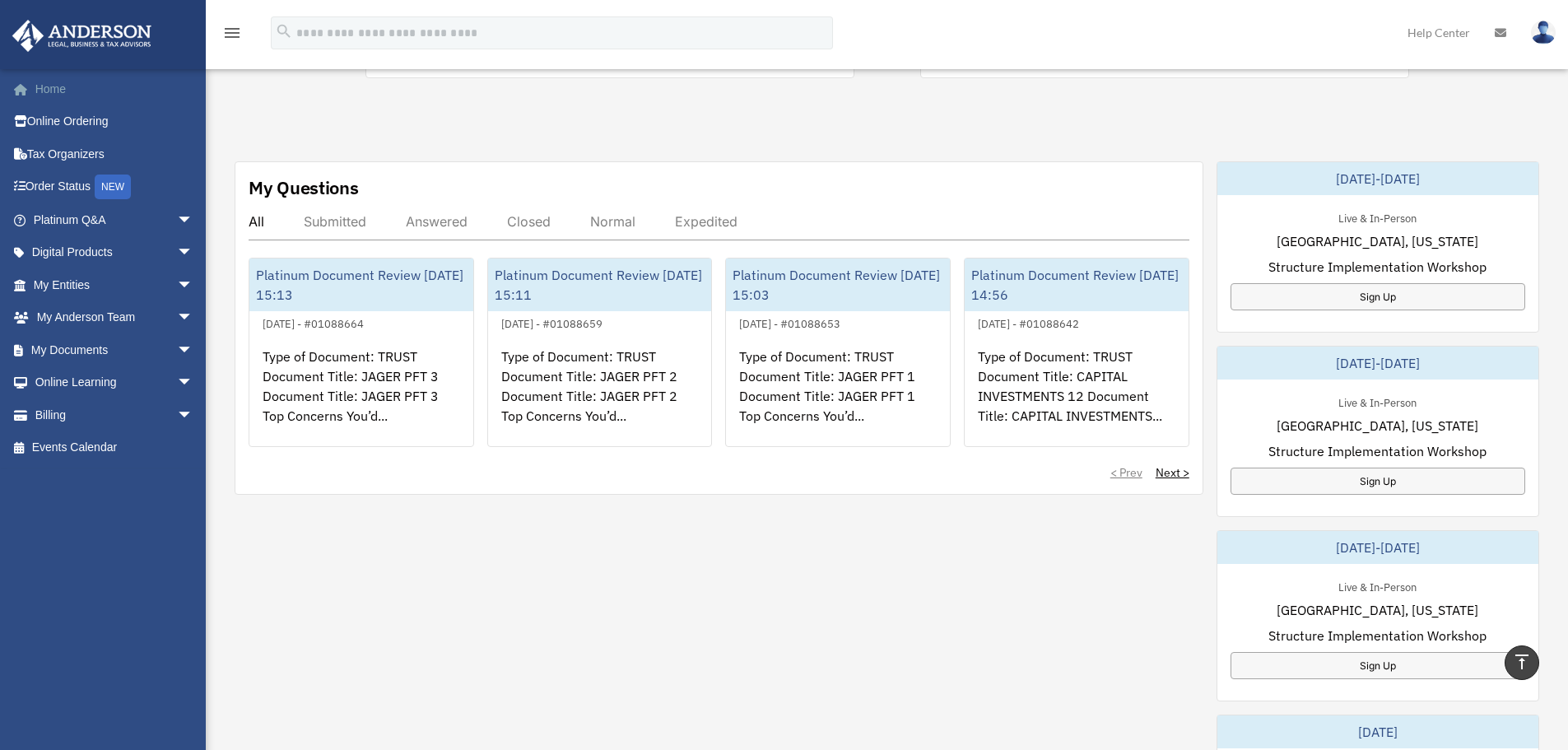
click at [51, 80] on link "Home" at bounding box center [114, 89] width 206 height 33
